Goal: Navigation & Orientation: Find specific page/section

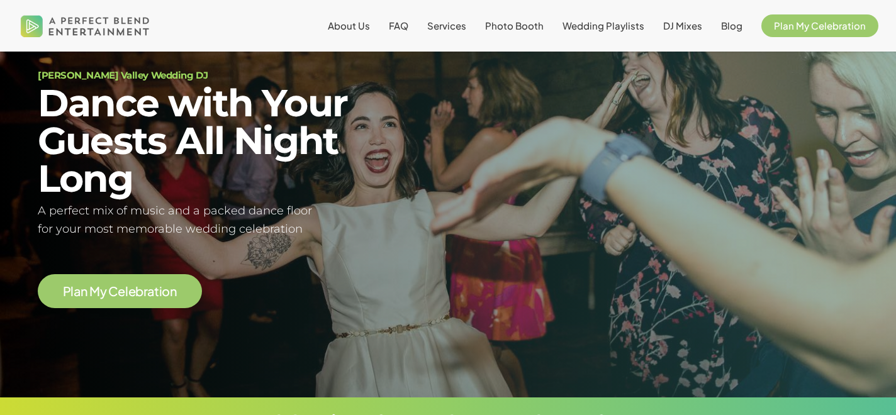
scroll to position [243, 0]
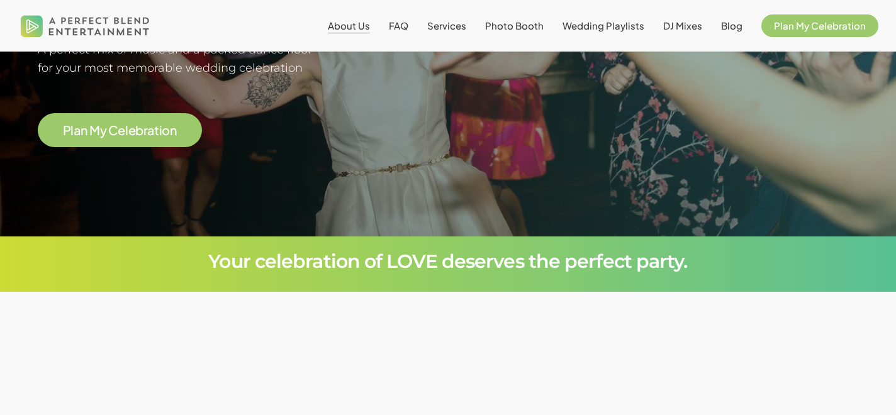
click at [361, 26] on span "About Us" at bounding box center [349, 26] width 42 height 12
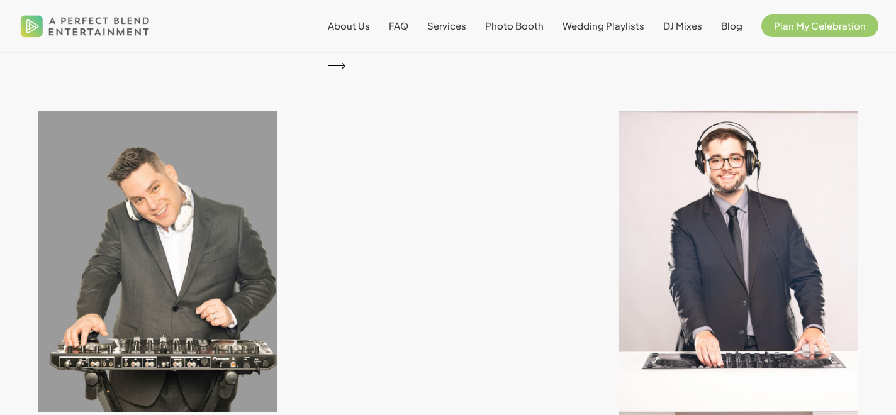
scroll to position [2305, 0]
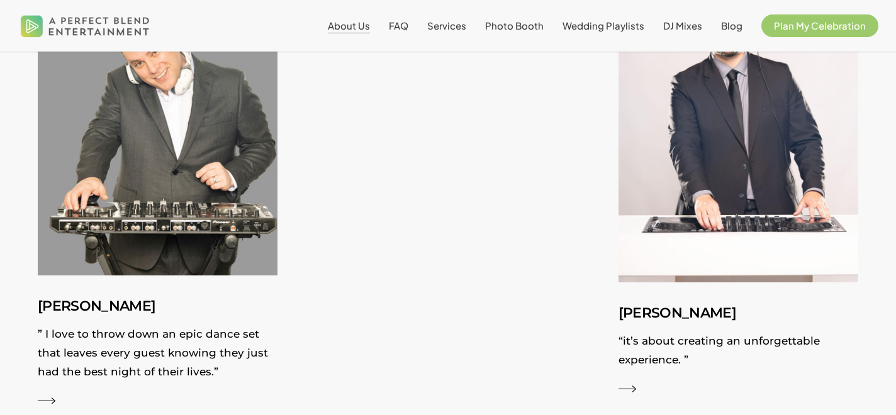
click at [442, 213] on div at bounding box center [448, 190] width 290 height 441
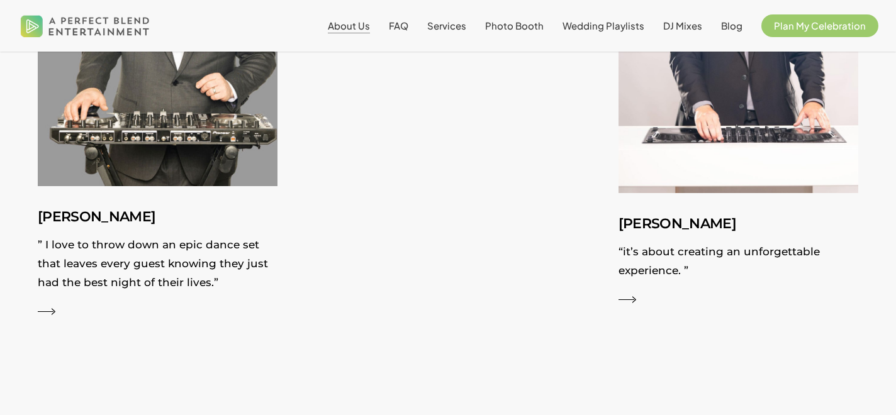
scroll to position [2425, 0]
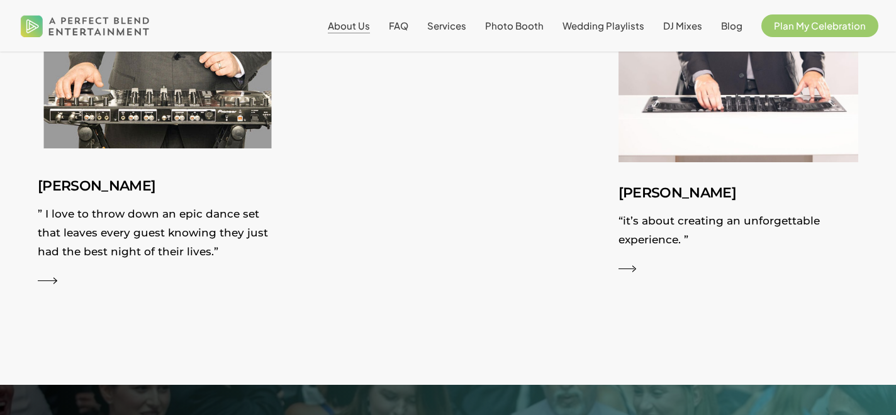
click at [223, 218] on p "” I love to throw down an epic dance set that leaves every guest knowing they j…" at bounding box center [158, 236] width 240 height 63
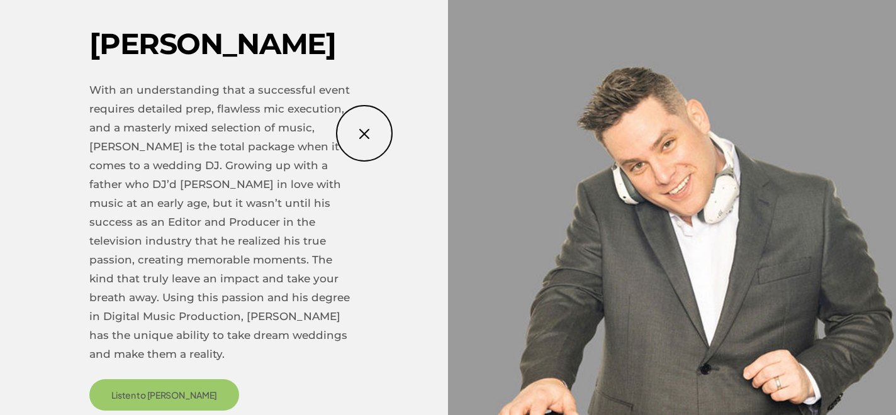
scroll to position [0, 0]
